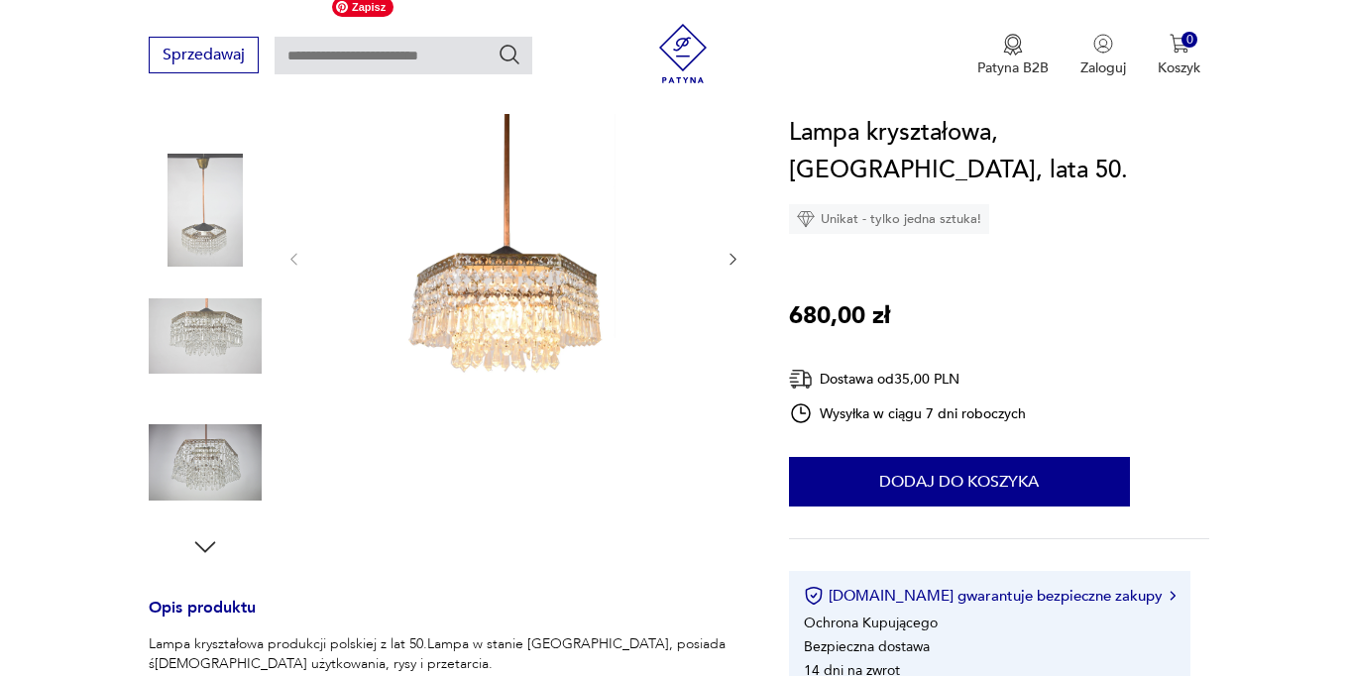
scroll to position [340, 0]
click at [196, 538] on icon "button" at bounding box center [205, 547] width 30 height 30
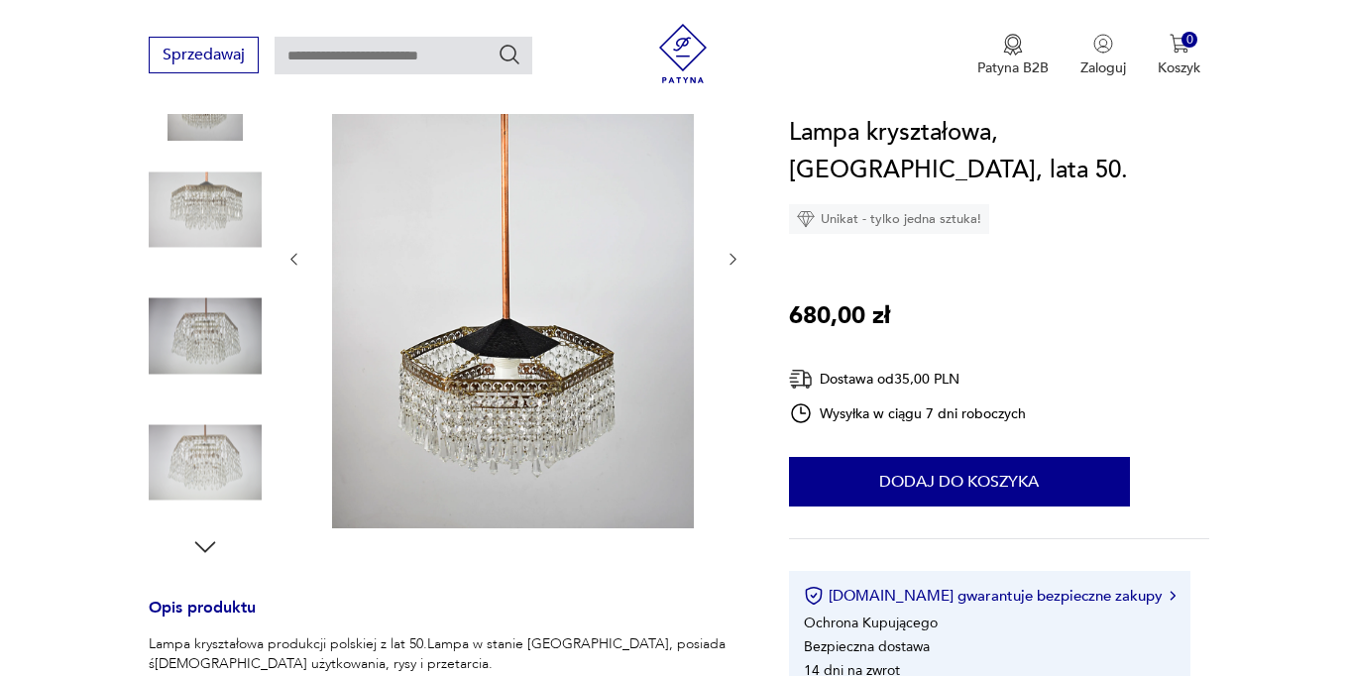
click at [197, 539] on icon "button" at bounding box center [205, 547] width 30 height 30
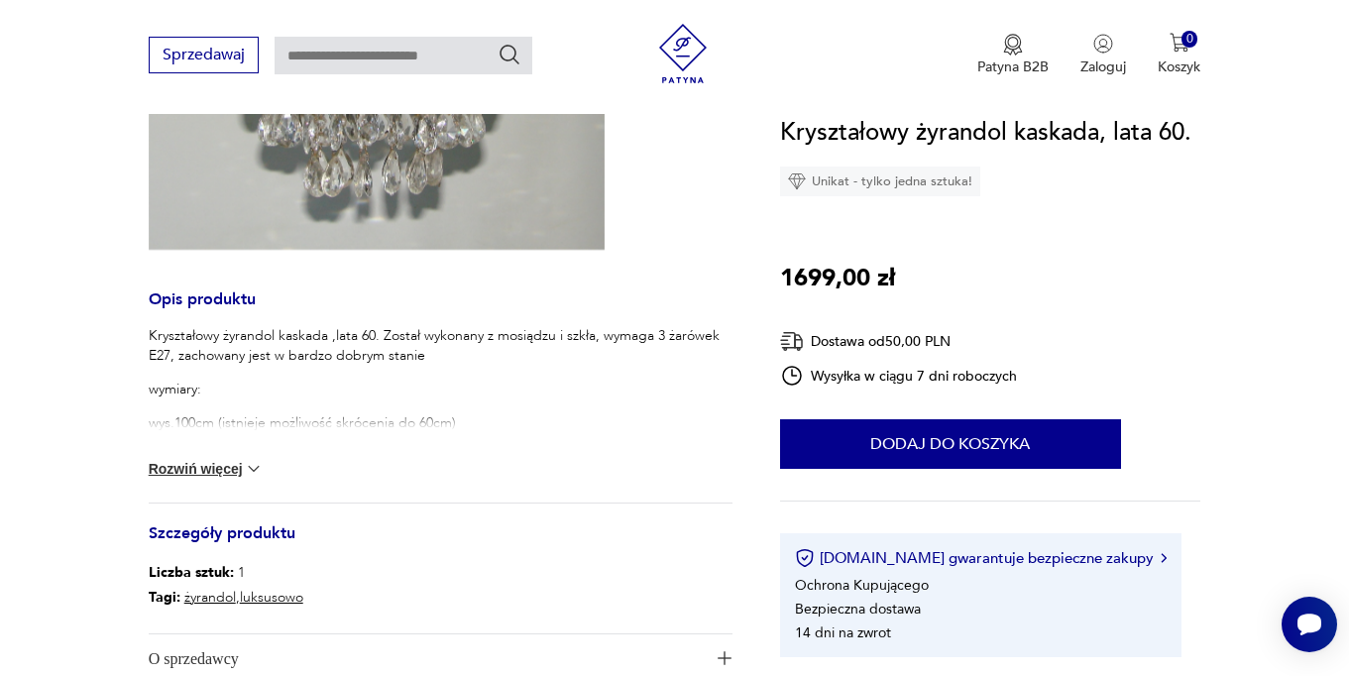
scroll to position [562, 0]
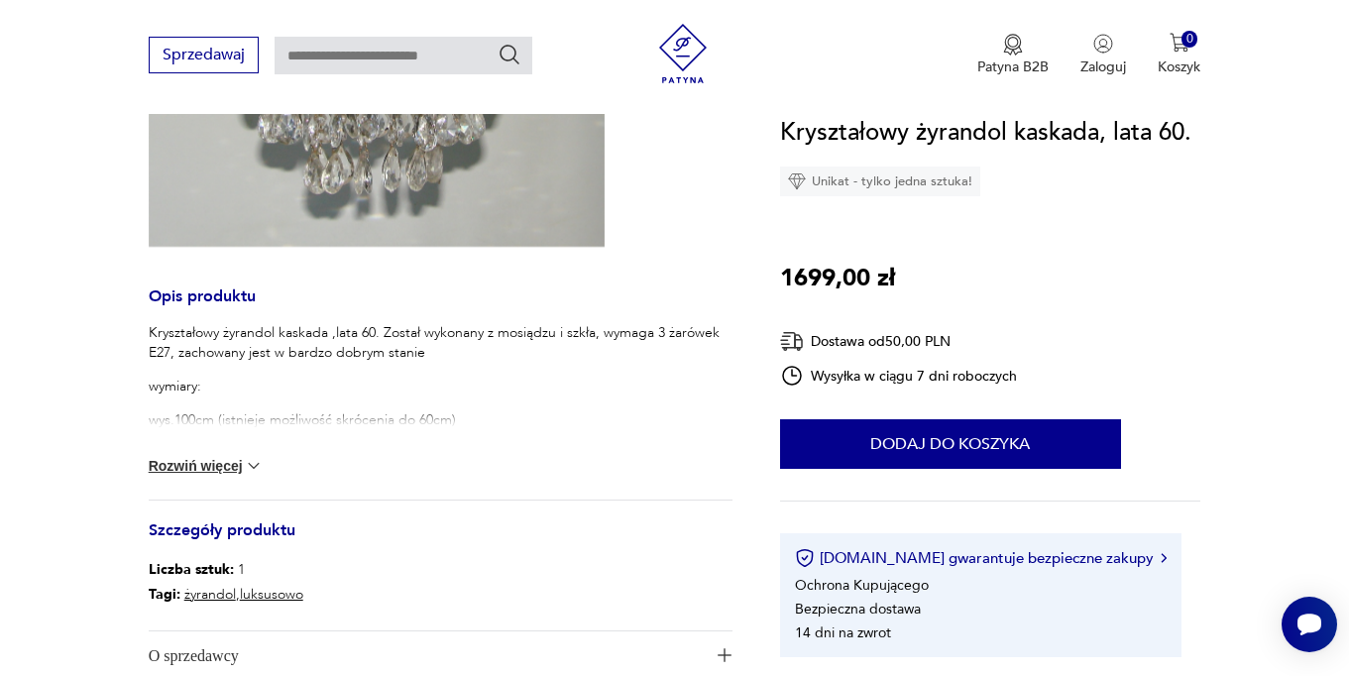
click at [204, 467] on button "Rozwiń więcej" at bounding box center [206, 466] width 115 height 20
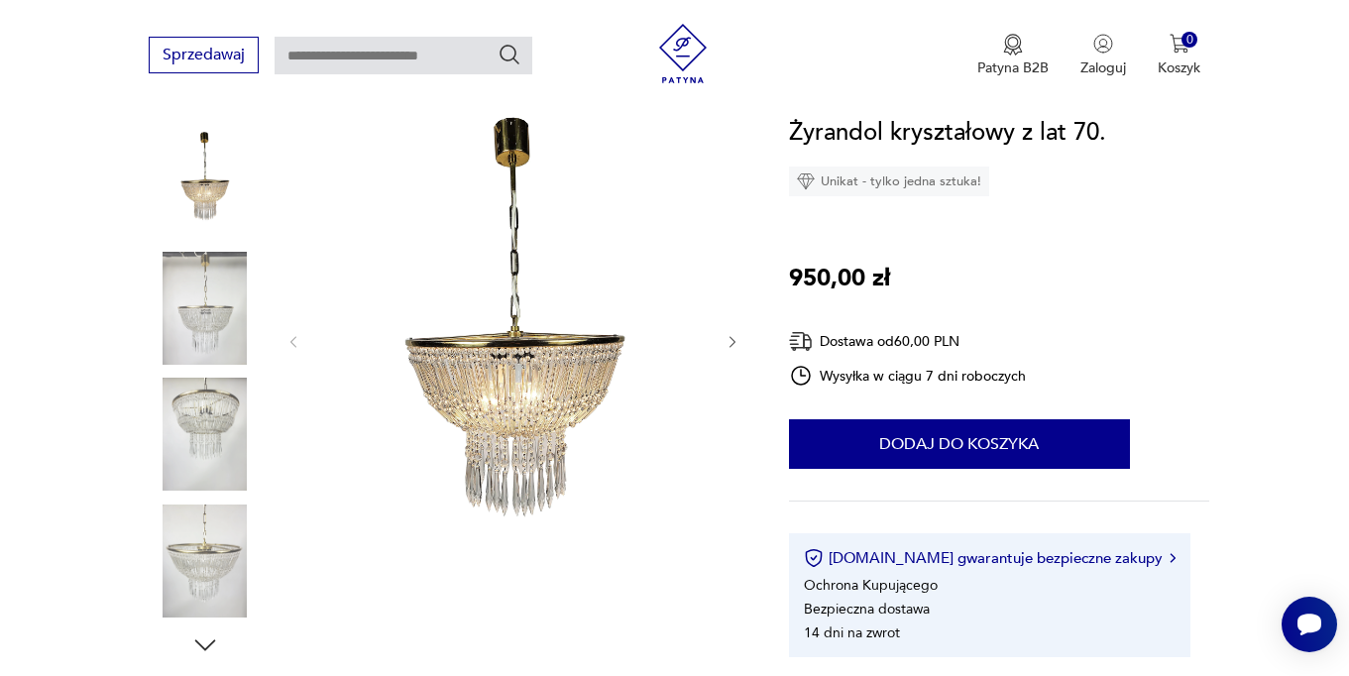
click at [205, 566] on img at bounding box center [205, 560] width 113 height 113
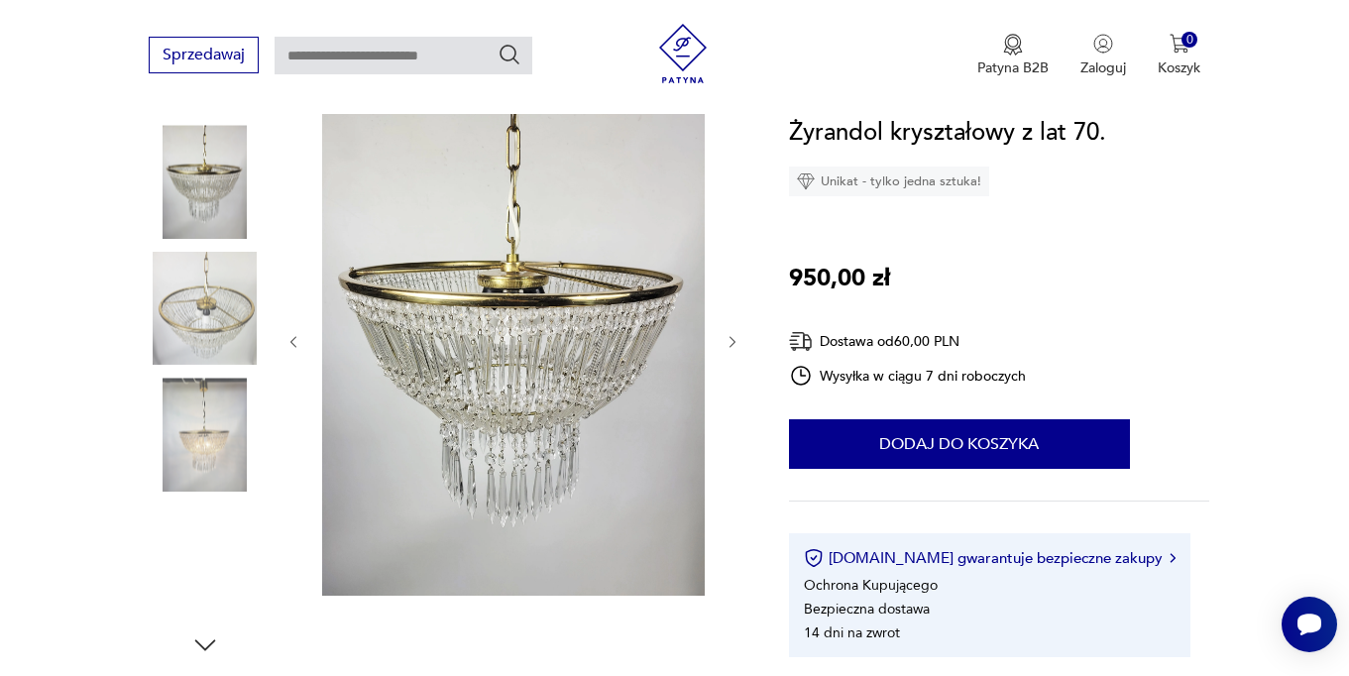
click at [215, 415] on img at bounding box center [205, 434] width 113 height 113
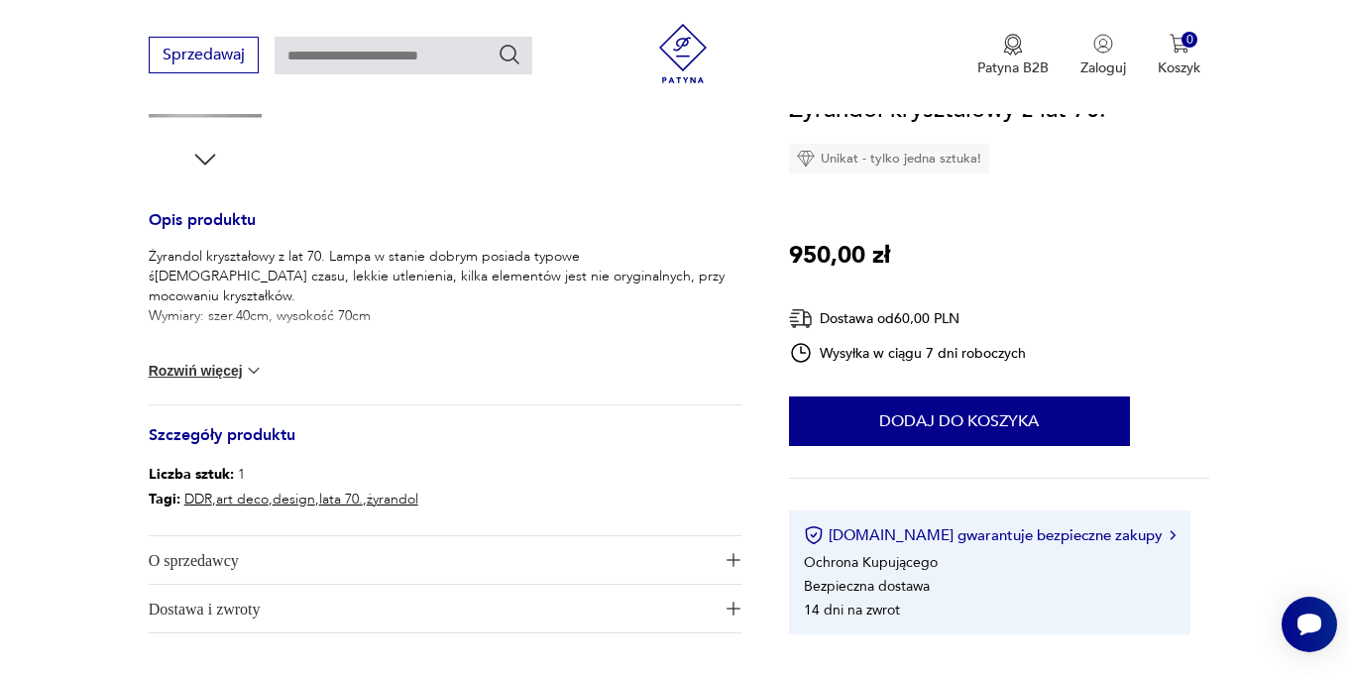
scroll to position [749, 0]
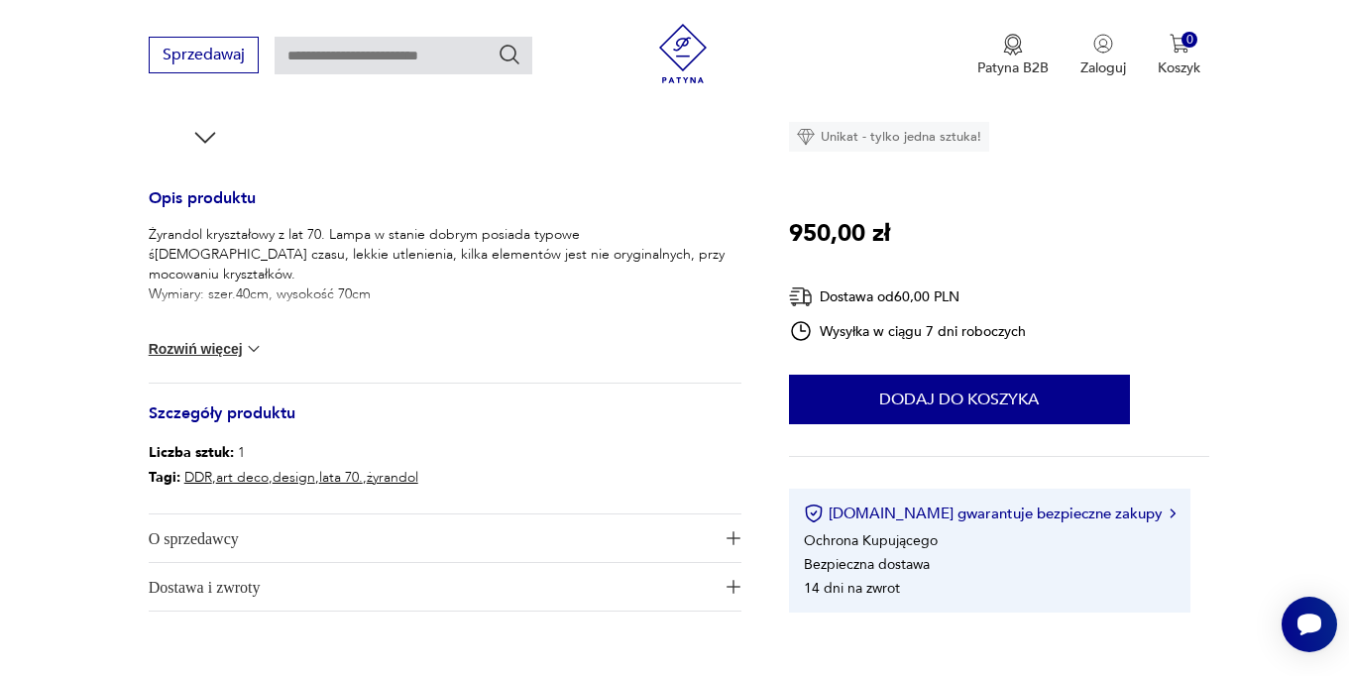
click at [258, 359] on div "Żyrandol kryształowy z lat 70. Lampa w stanie dobrym posiada typowe ś[DEMOGRAPH…" at bounding box center [445, 304] width 593 height 158
click at [233, 351] on button "Rozwiń więcej" at bounding box center [206, 349] width 115 height 20
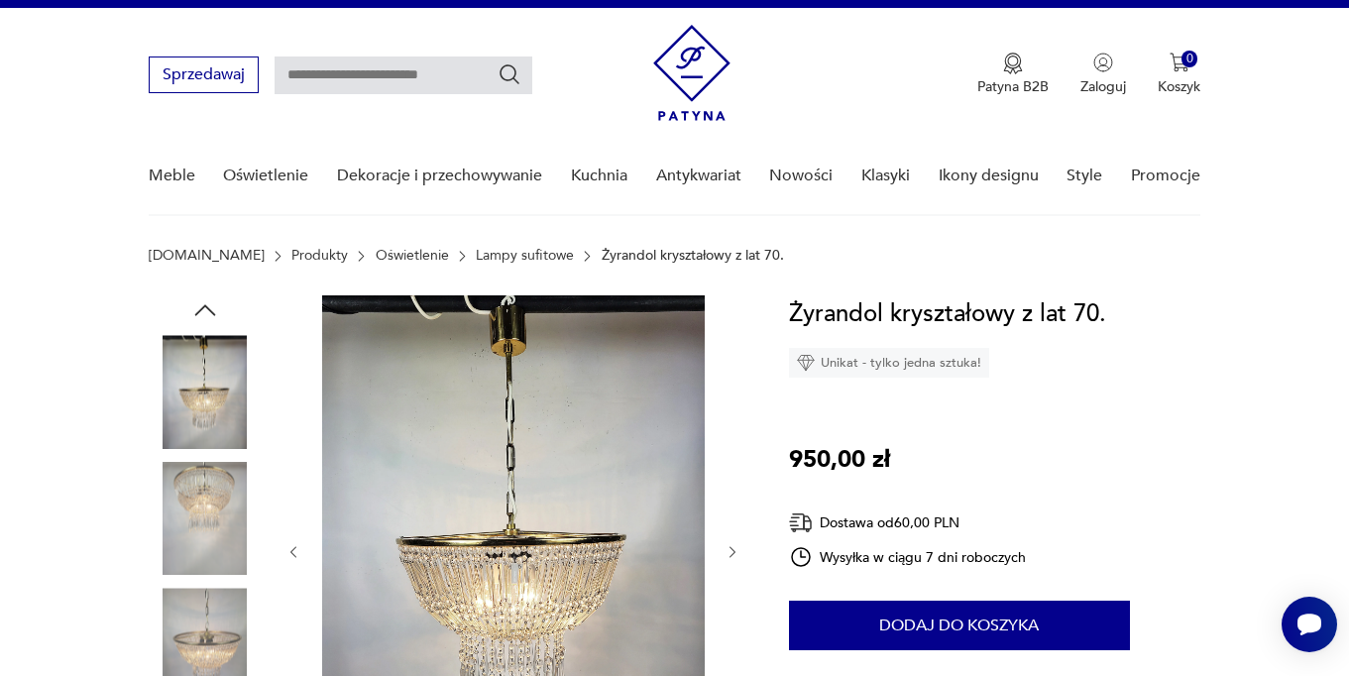
scroll to position [33, 0]
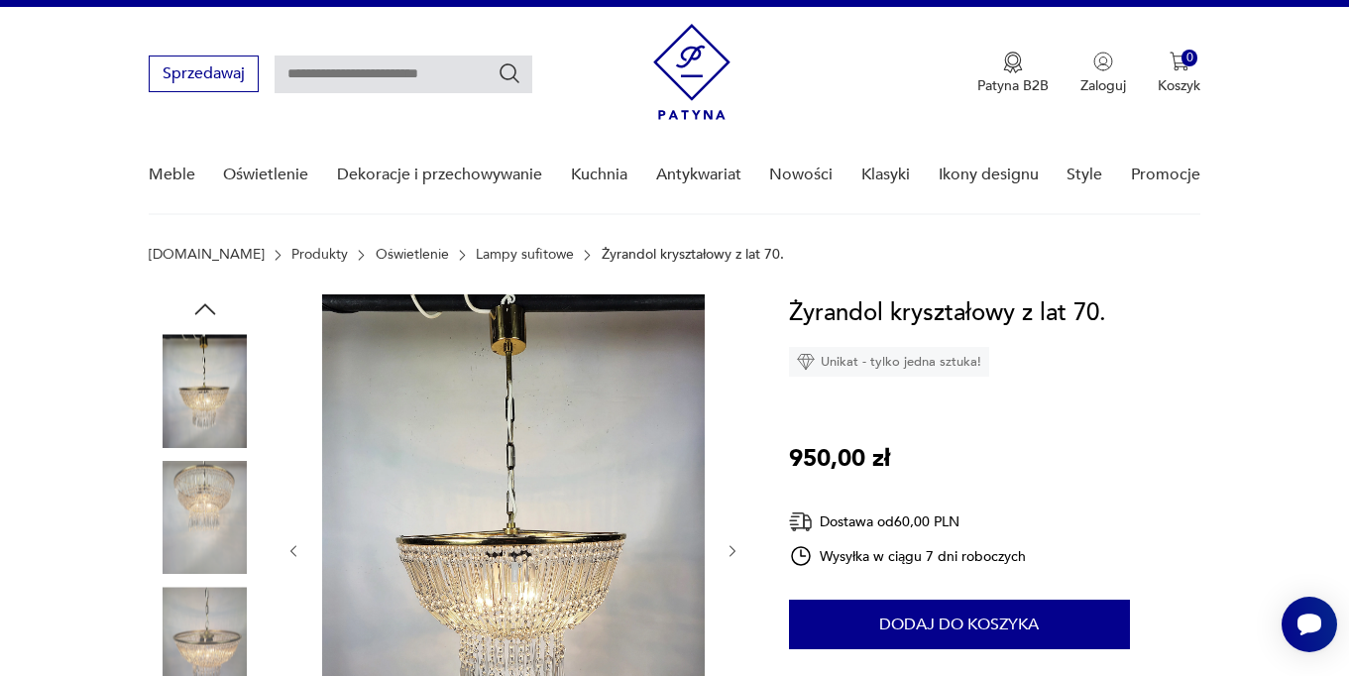
click at [476, 255] on link "Lampy sufitowe" at bounding box center [525, 255] width 98 height 16
